Goal: Navigation & Orientation: Find specific page/section

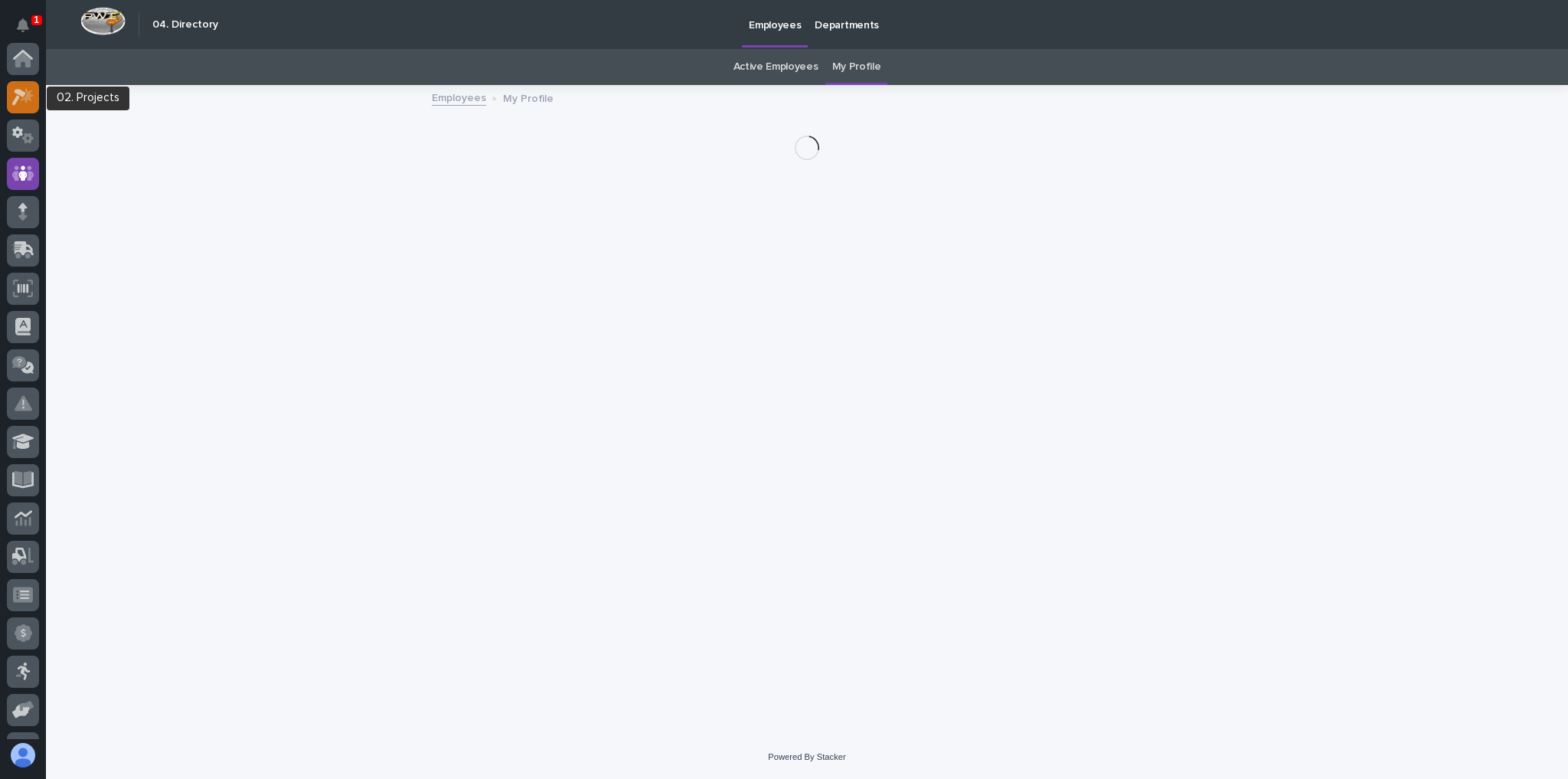
click at [20, 89] on icon at bounding box center [23, 96] width 23 height 18
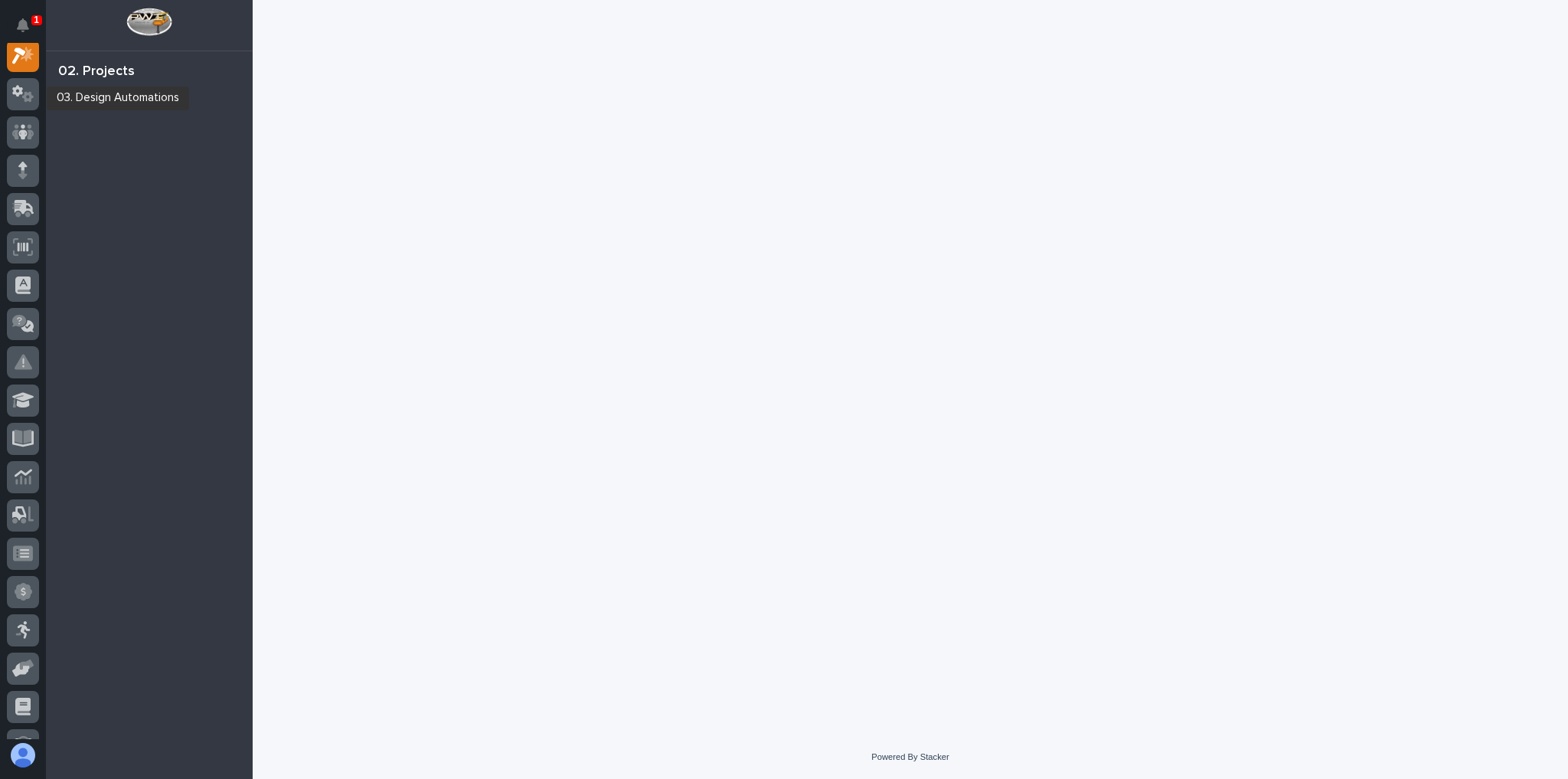
scroll to position [38, 0]
